Goal: Task Accomplishment & Management: Use online tool/utility

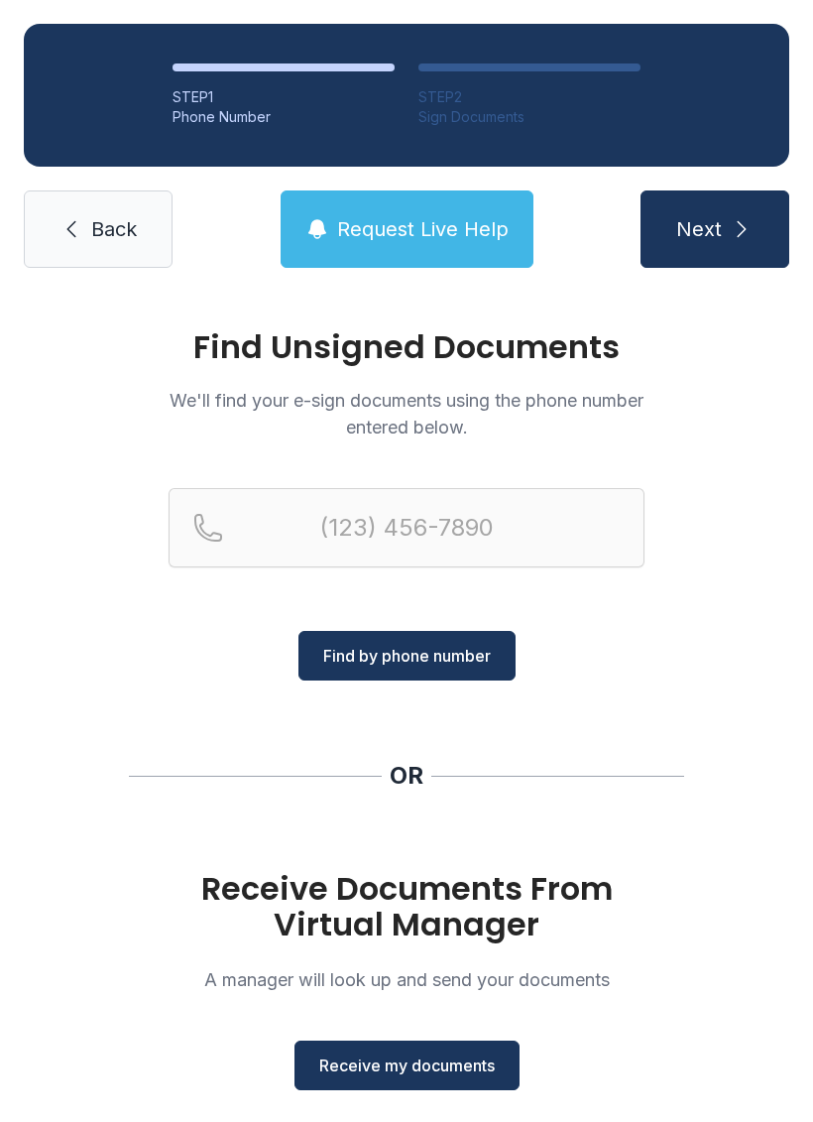
click at [385, 1074] on span "Receive my documents" at bounding box center [407, 1065] width 176 height 24
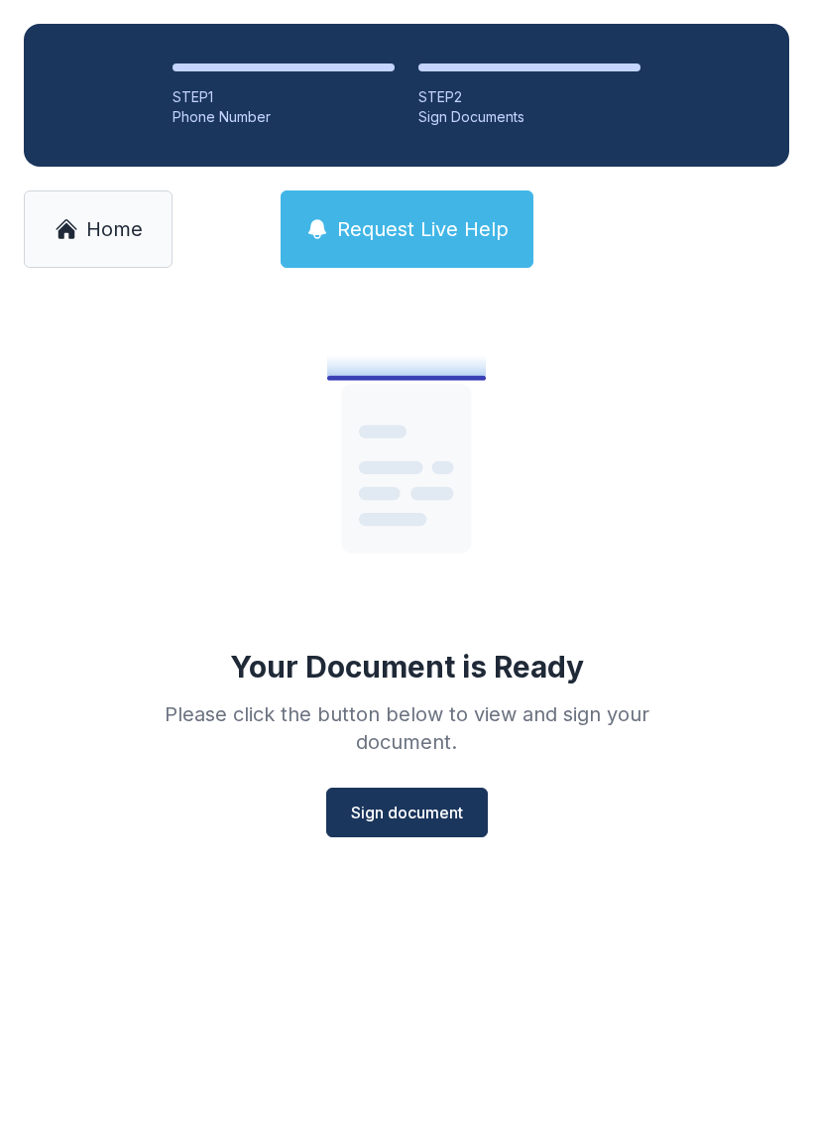
click at [394, 810] on span "Sign document" at bounding box center [407, 812] width 112 height 24
click at [85, 250] on link "Home" at bounding box center [98, 228] width 149 height 77
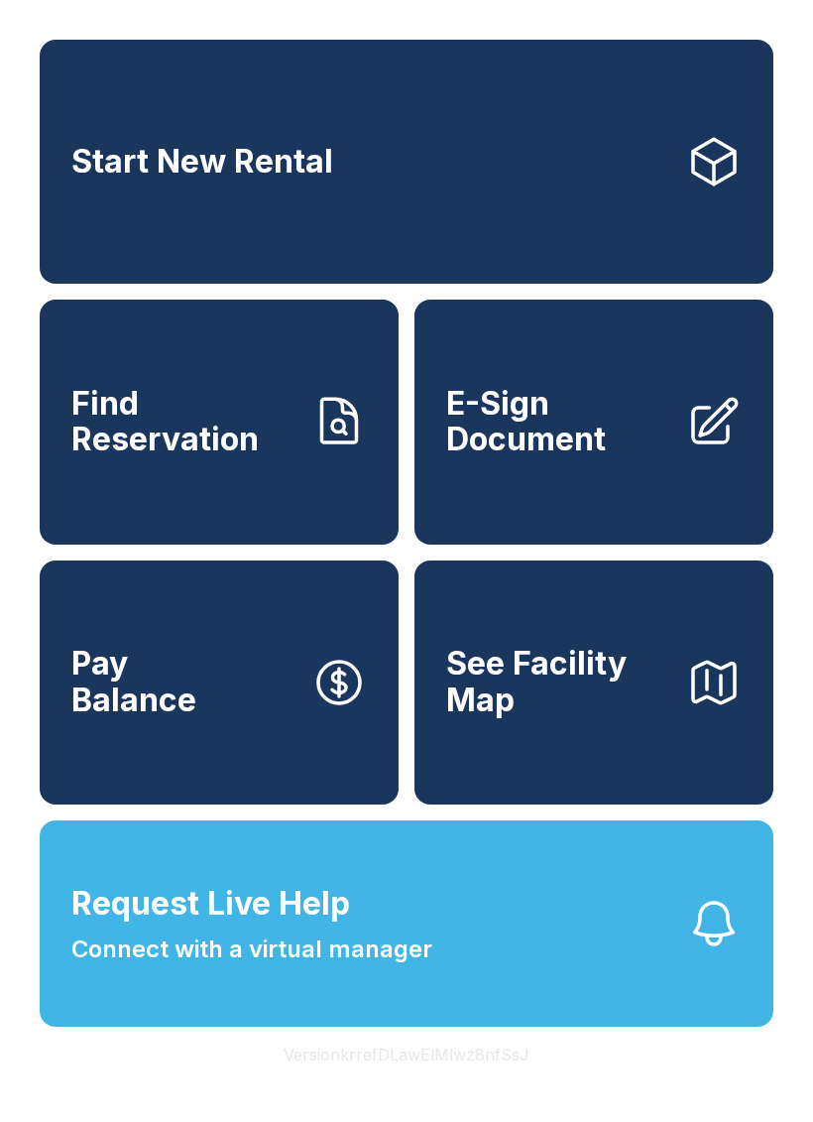
click at [564, 458] on span "E-Sign Document" at bounding box center [558, 422] width 224 height 72
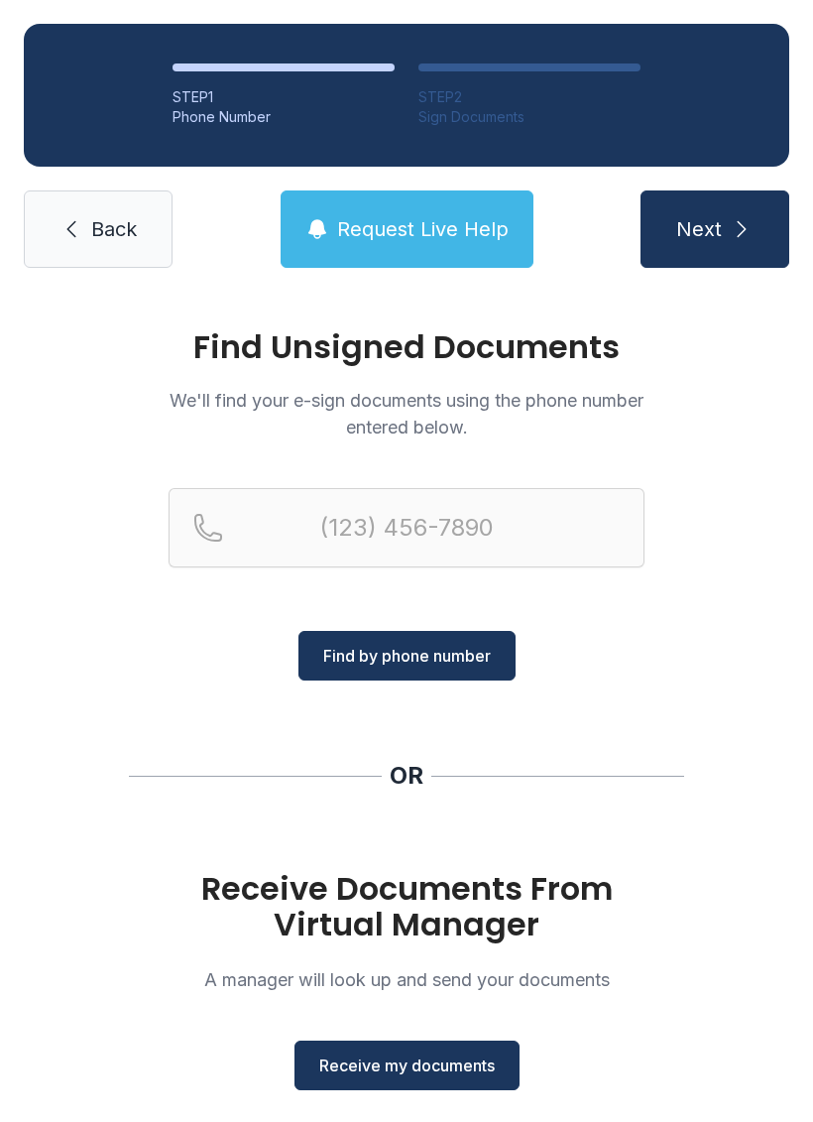
click at [385, 1050] on button "Receive my documents" at bounding box center [407, 1066] width 225 height 50
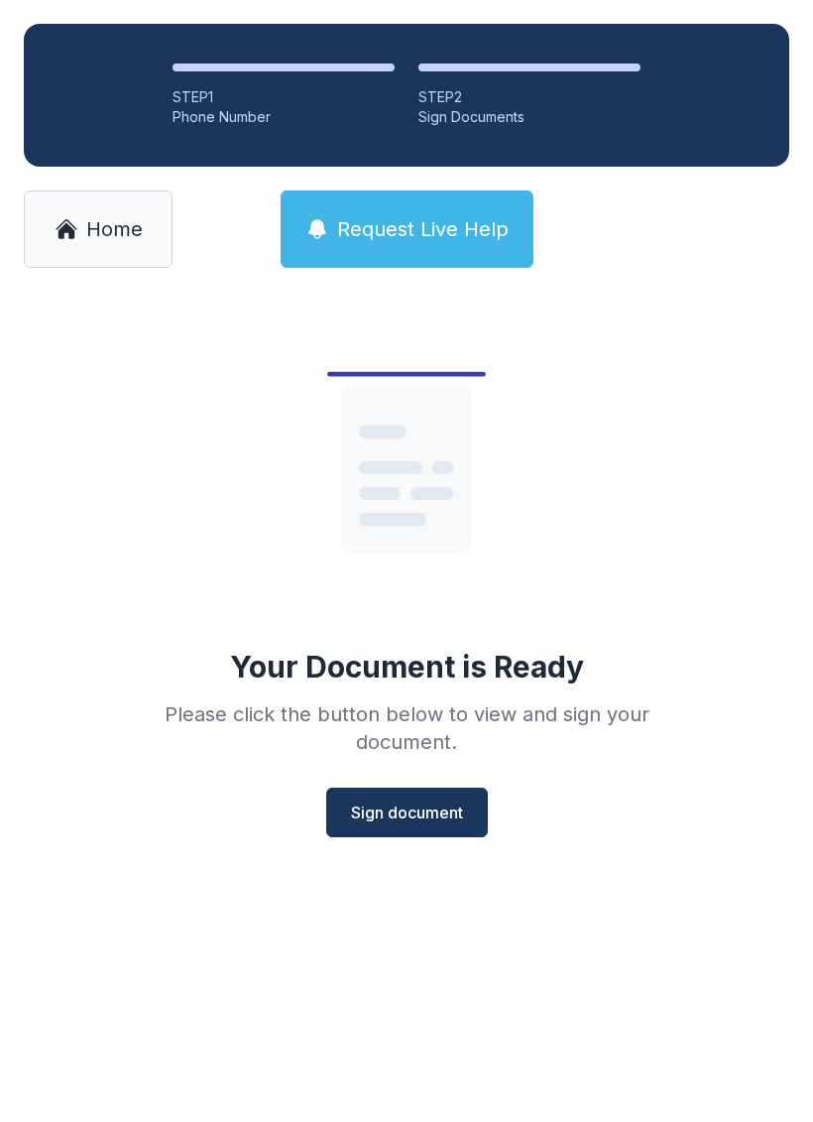
click at [391, 828] on button "Sign document" at bounding box center [407, 813] width 162 height 50
click at [116, 231] on span "Home" at bounding box center [114, 229] width 57 height 28
